Goal: Task Accomplishment & Management: Complete application form

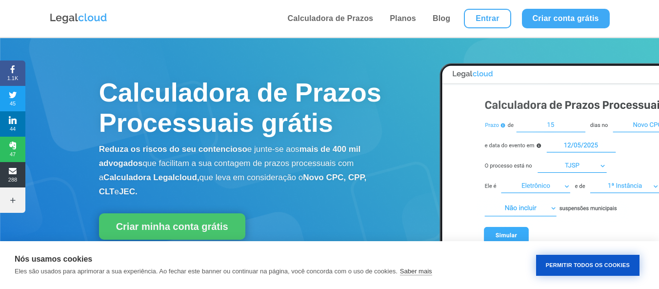
click at [573, 264] on button "Permitir Todos os Cookies" at bounding box center [587, 265] width 103 height 21
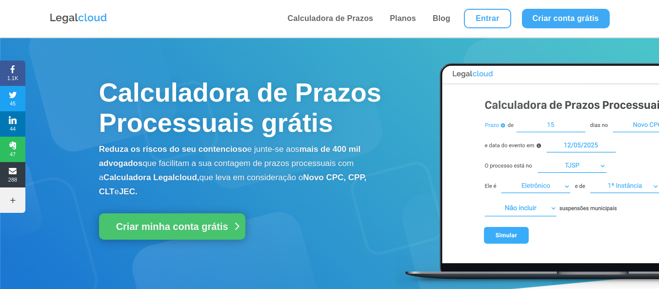
click at [160, 226] on link "Criar minha conta grátis" at bounding box center [172, 226] width 146 height 26
click at [492, 15] on link "Entrar" at bounding box center [487, 19] width 47 height 20
